Goal: Task Accomplishment & Management: Manage account settings

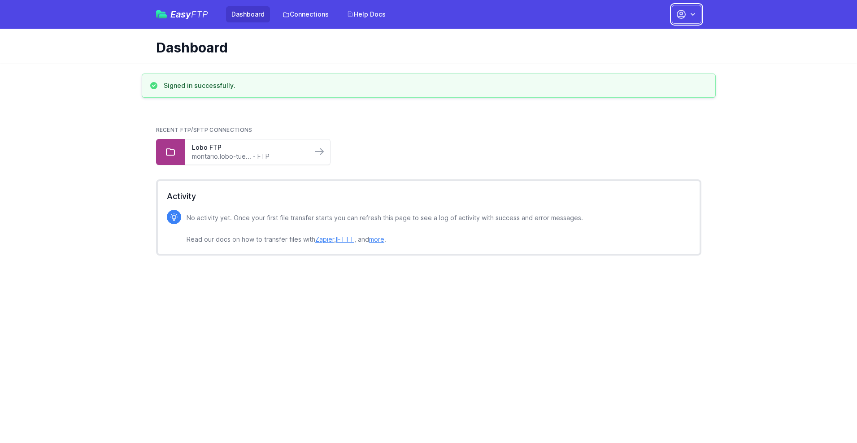
click at [687, 14] on button "button" at bounding box center [687, 14] width 30 height 19
click at [658, 37] on link "Account Settings" at bounding box center [658, 37] width 86 height 16
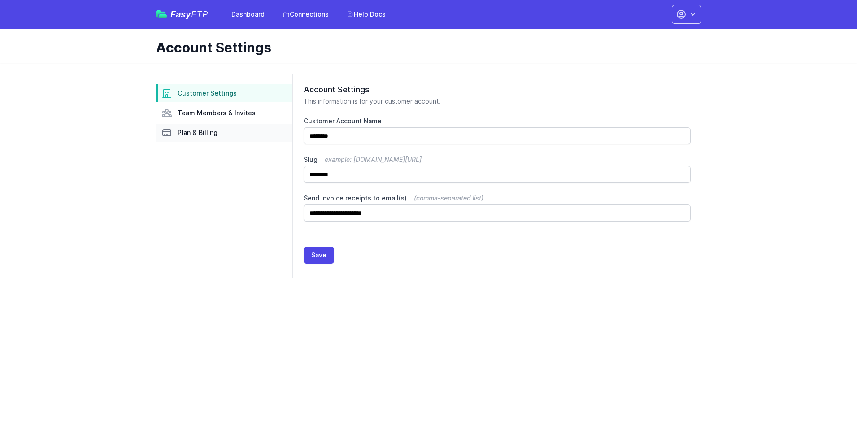
click at [224, 133] on link "Plan & Billing" at bounding box center [224, 133] width 136 height 18
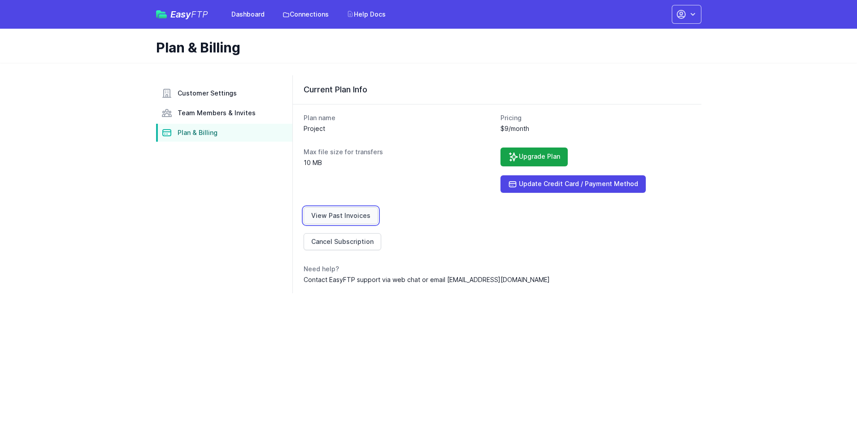
click at [339, 216] on link "View Past Invoices" at bounding box center [341, 215] width 74 height 17
